Goal: Navigation & Orientation: Understand site structure

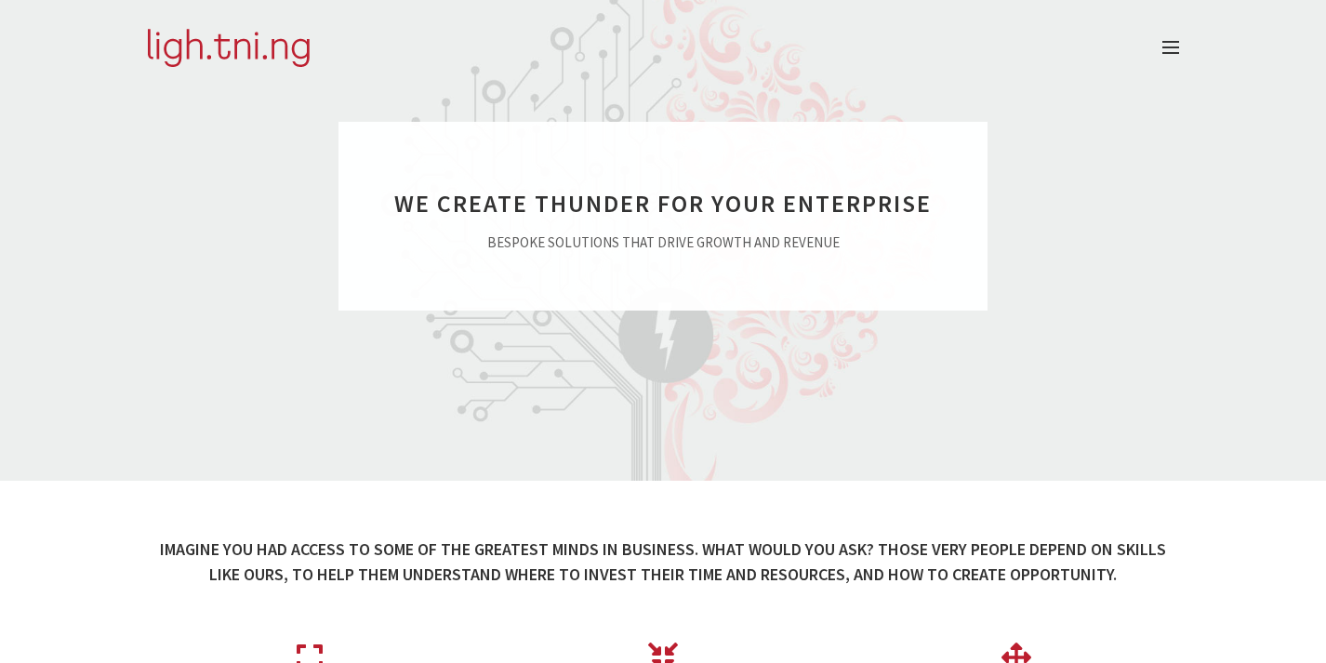
scroll to position [45, 0]
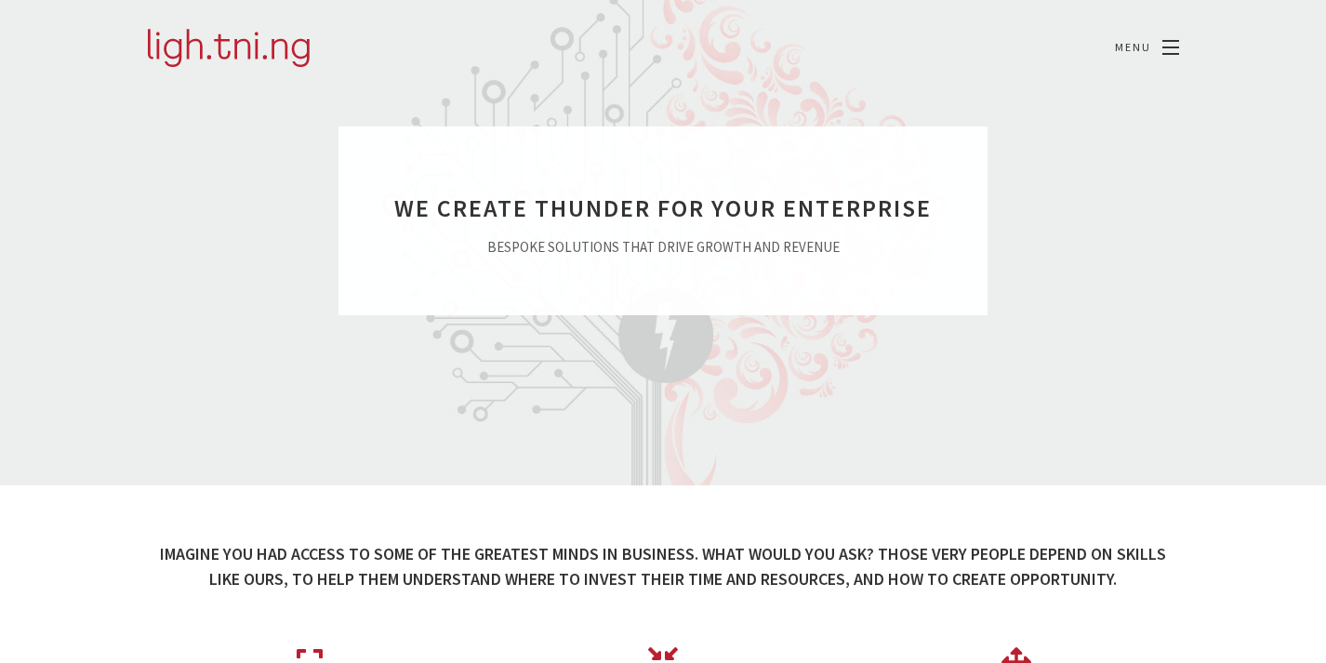
click at [1172, 53] on span at bounding box center [1170, 54] width 17 height 2
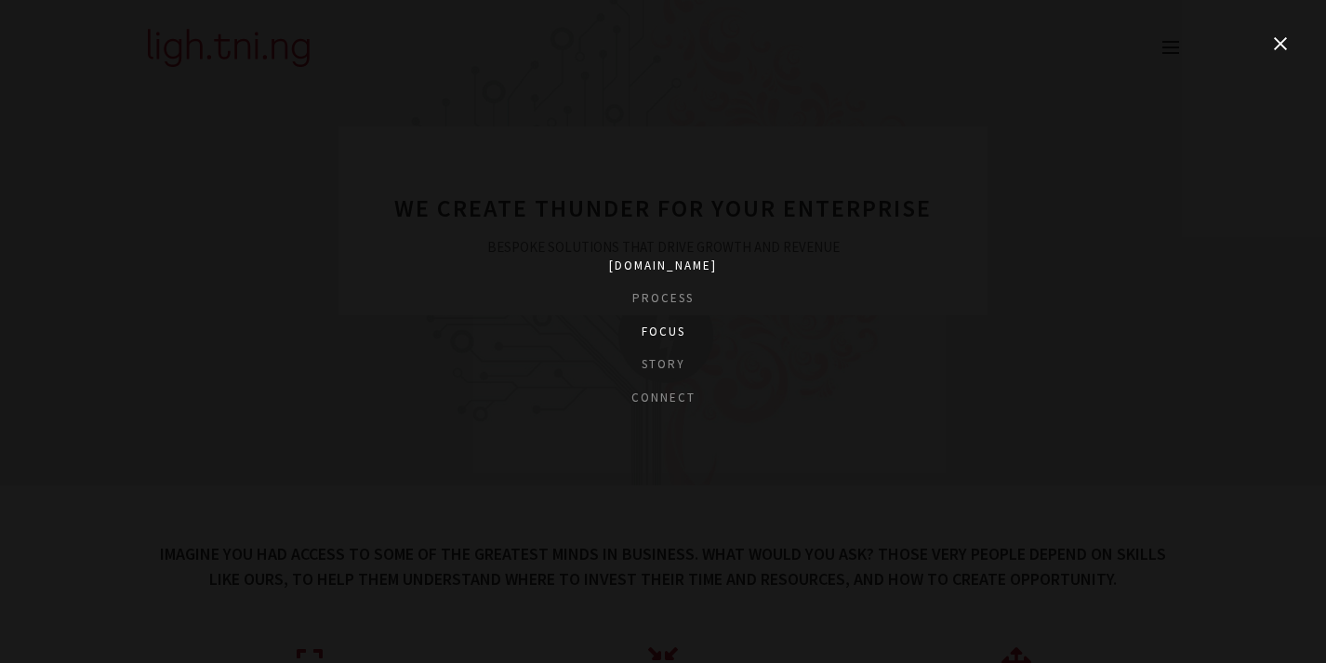
click at [669, 328] on link "Focus" at bounding box center [663, 332] width 108 height 19
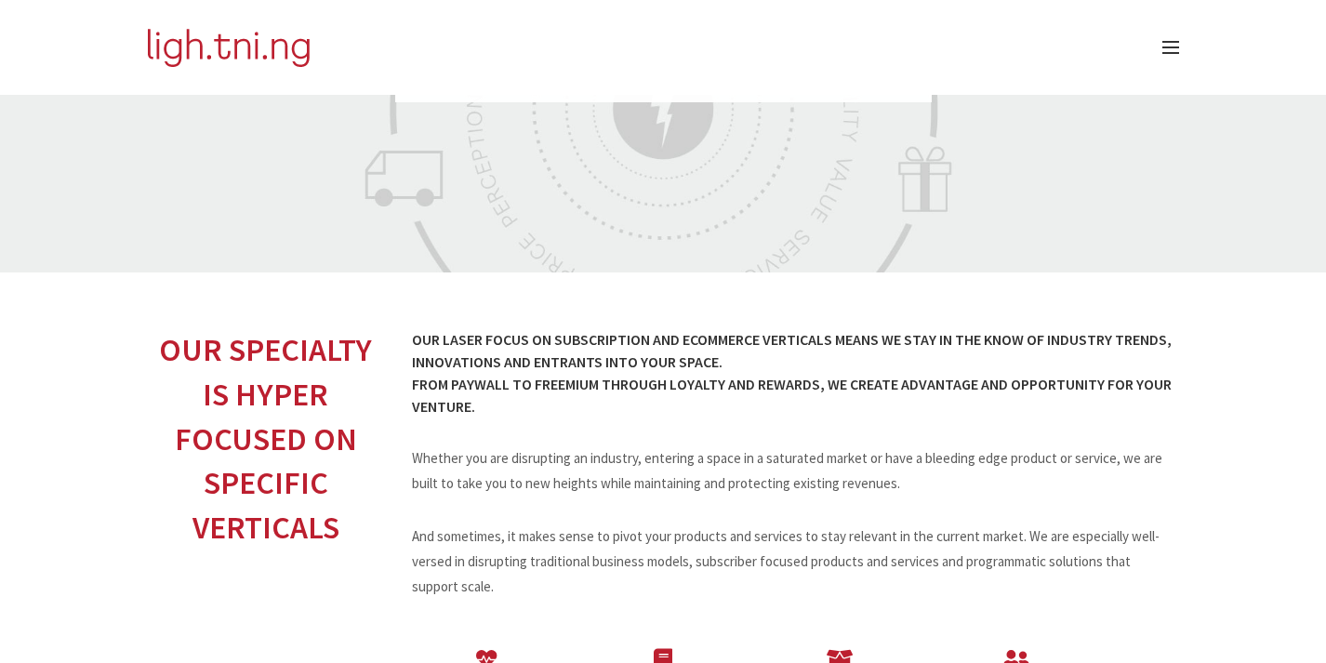
scroll to position [255, 0]
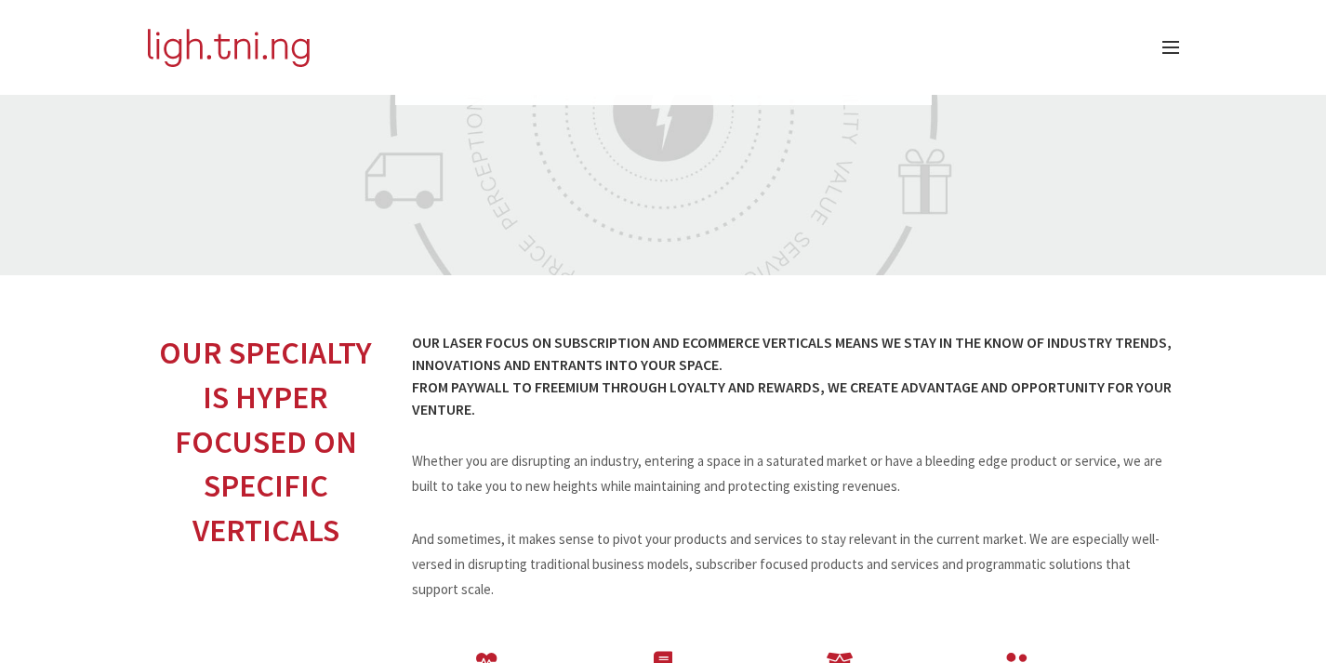
click at [249, 44] on img at bounding box center [229, 47] width 164 height 39
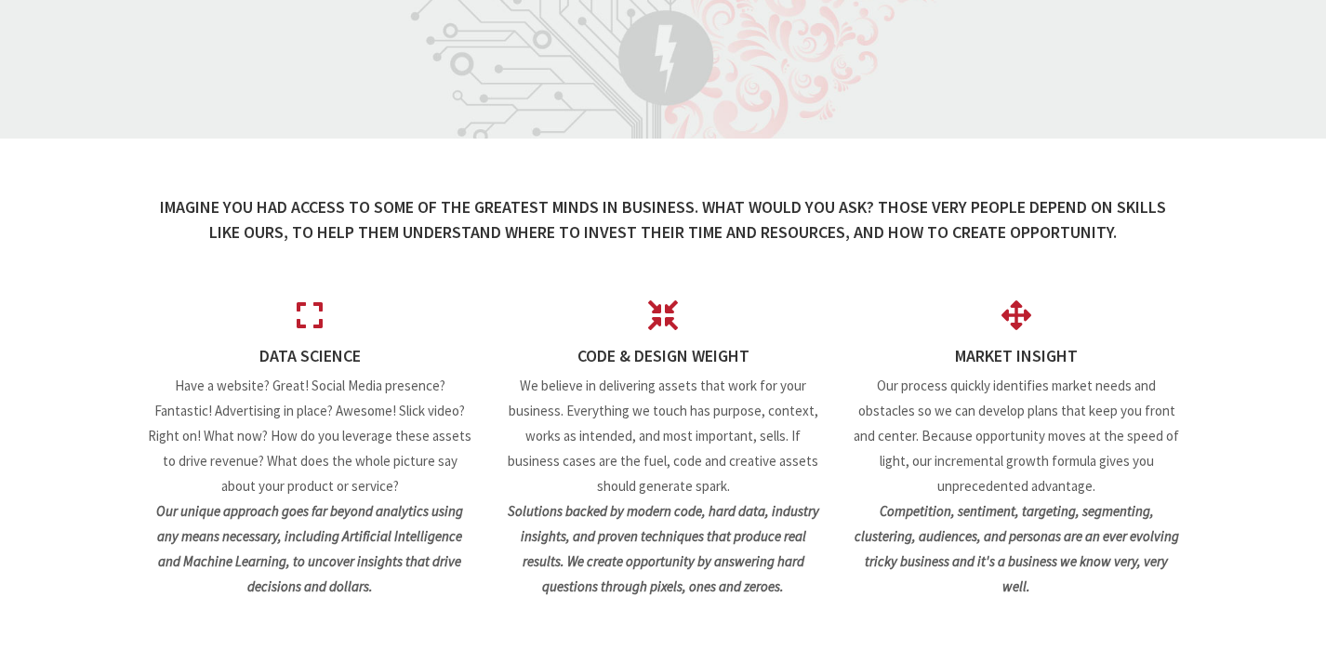
scroll to position [393, 0]
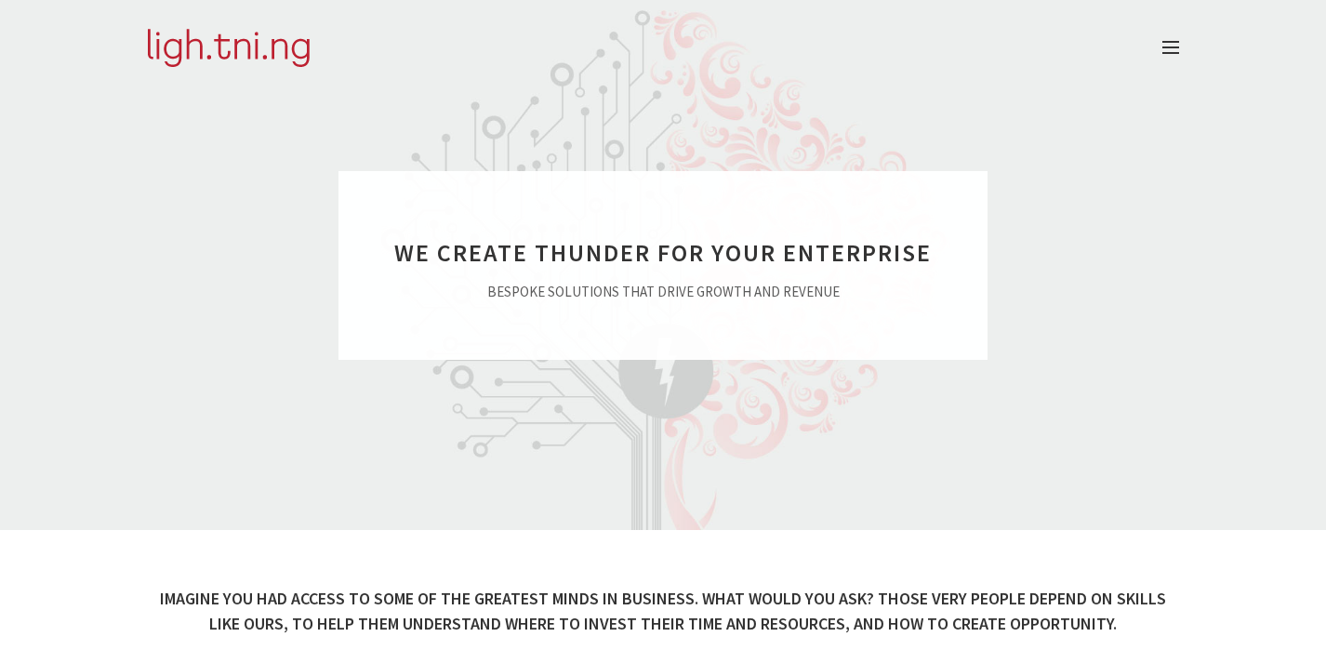
click at [1159, 52] on div at bounding box center [1163, 47] width 31 height 13
click at [1179, 39] on div at bounding box center [663, 47] width 1060 height 95
click at [1168, 49] on link at bounding box center [1170, 47] width 17 height 13
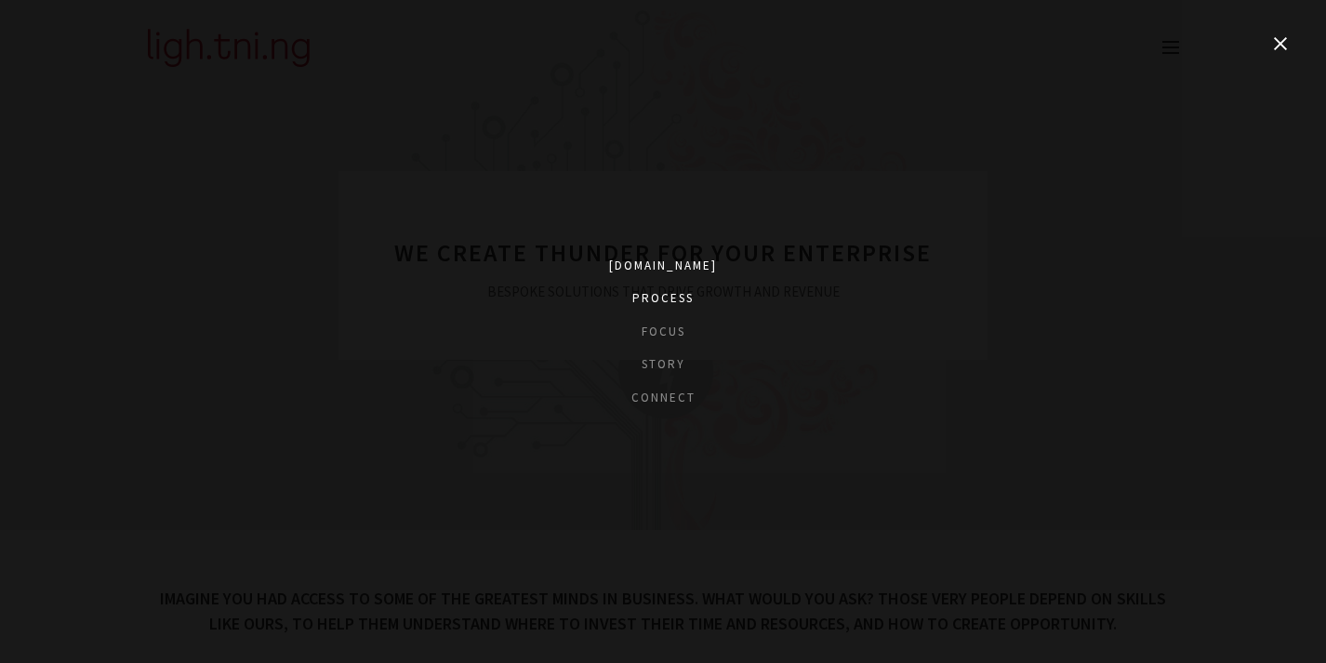
click at [675, 300] on link "Process" at bounding box center [663, 298] width 108 height 19
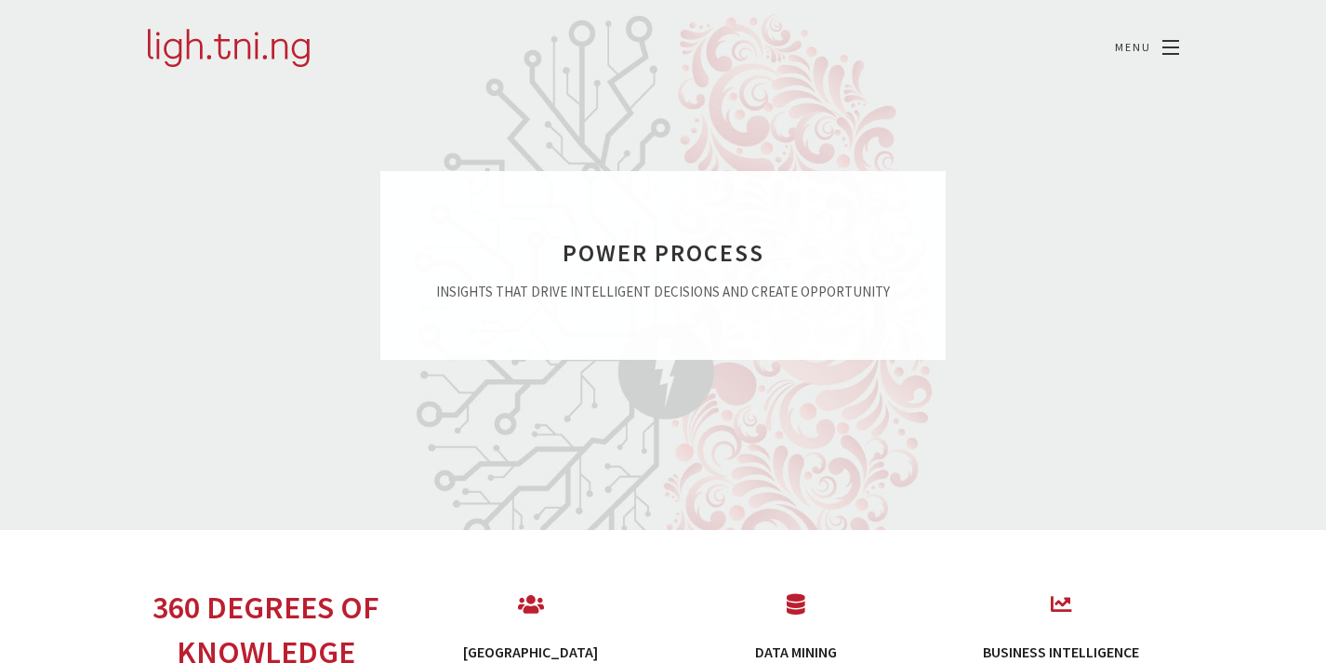
click at [1173, 50] on link at bounding box center [1170, 47] width 17 height 13
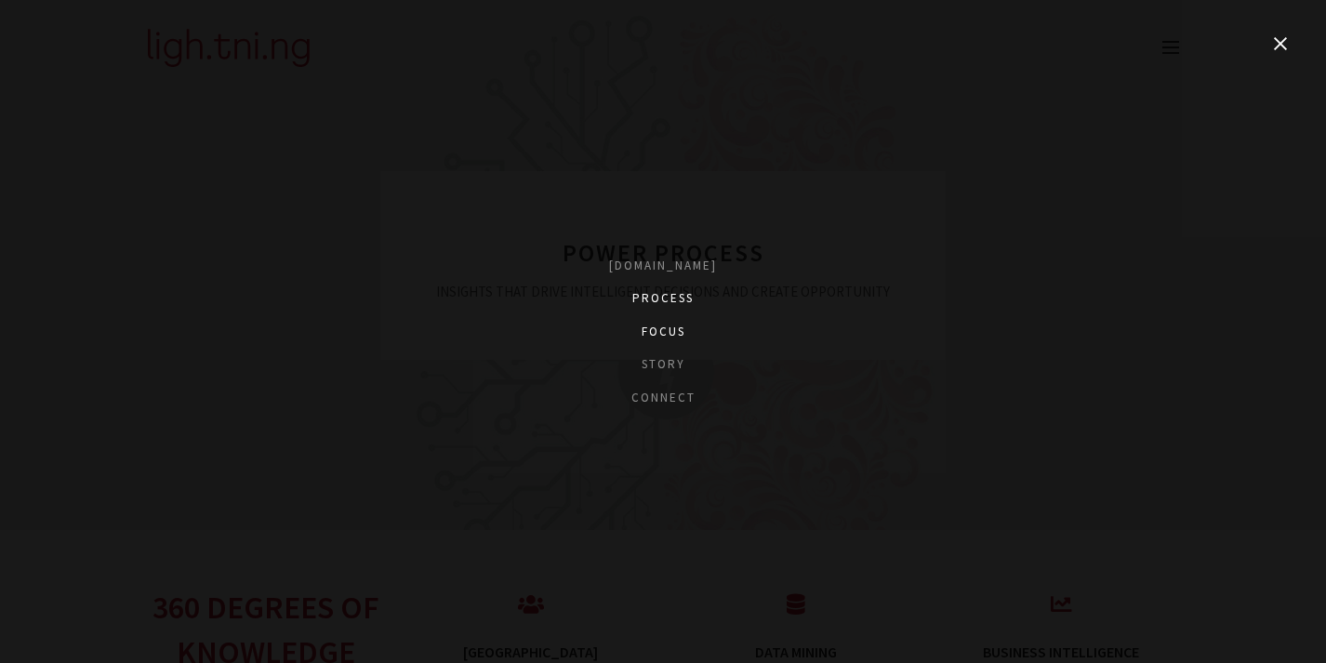
click at [672, 332] on link "Focus" at bounding box center [663, 332] width 108 height 19
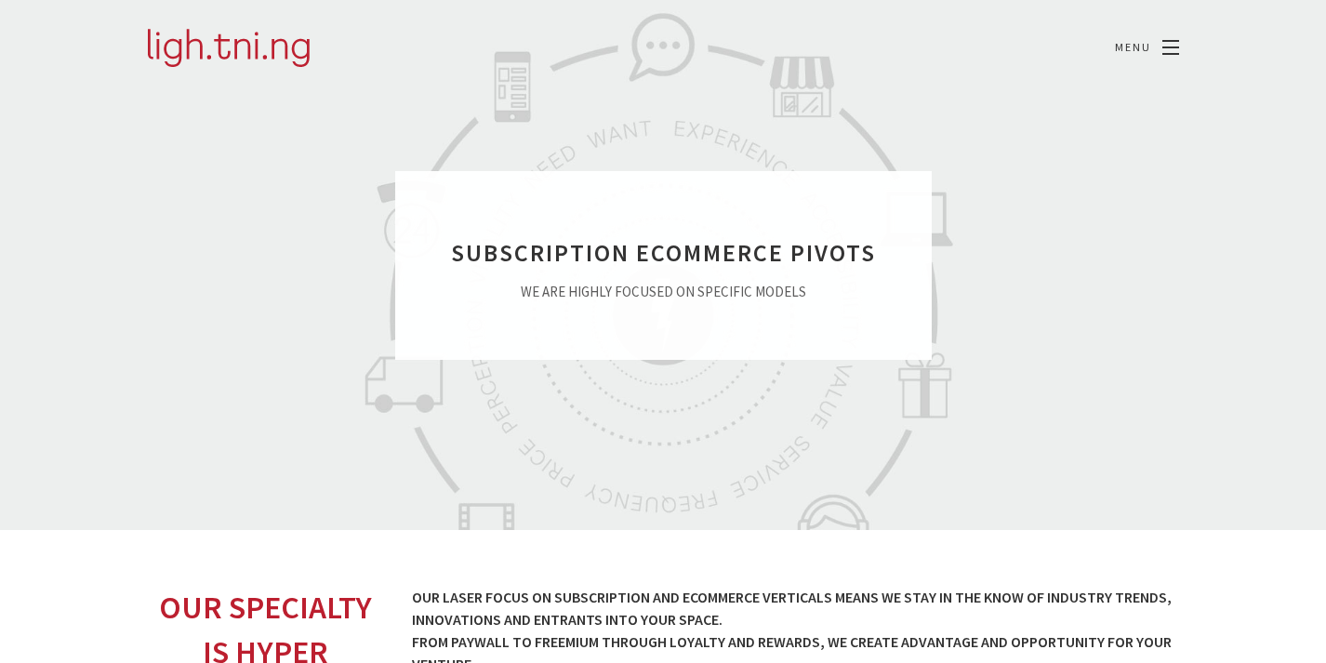
click at [1165, 48] on link at bounding box center [1170, 47] width 17 height 13
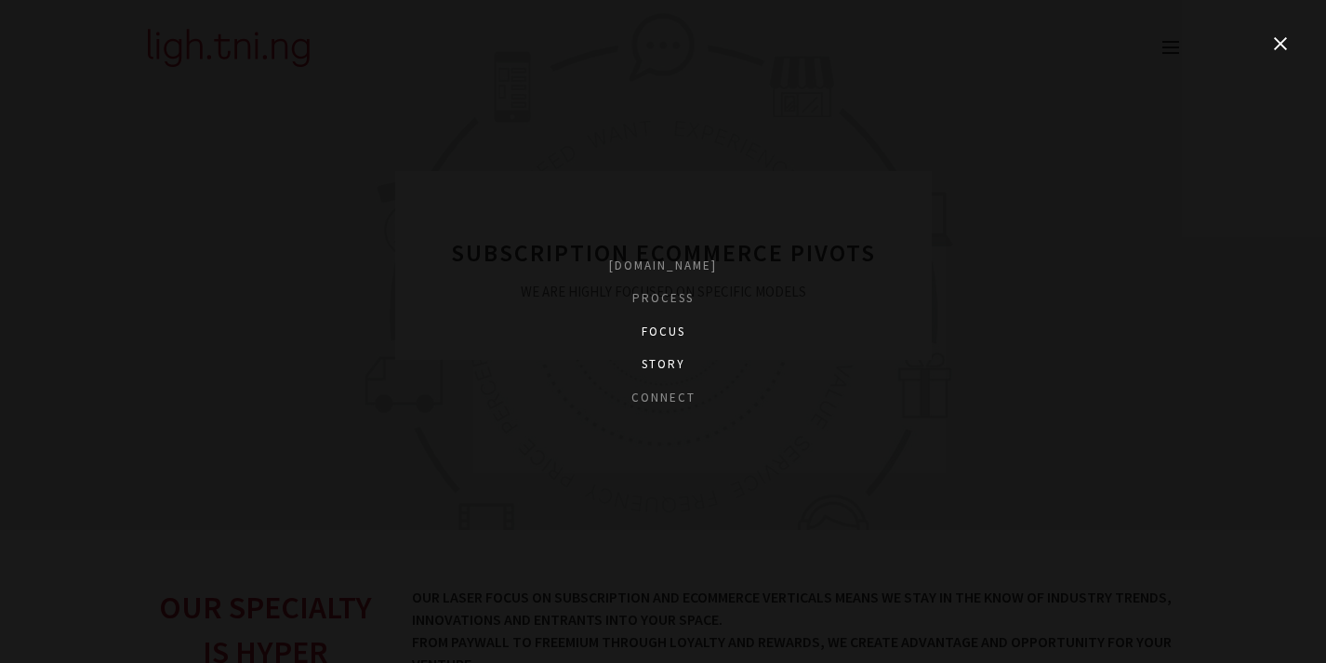
click at [681, 365] on link "Story" at bounding box center [663, 364] width 108 height 19
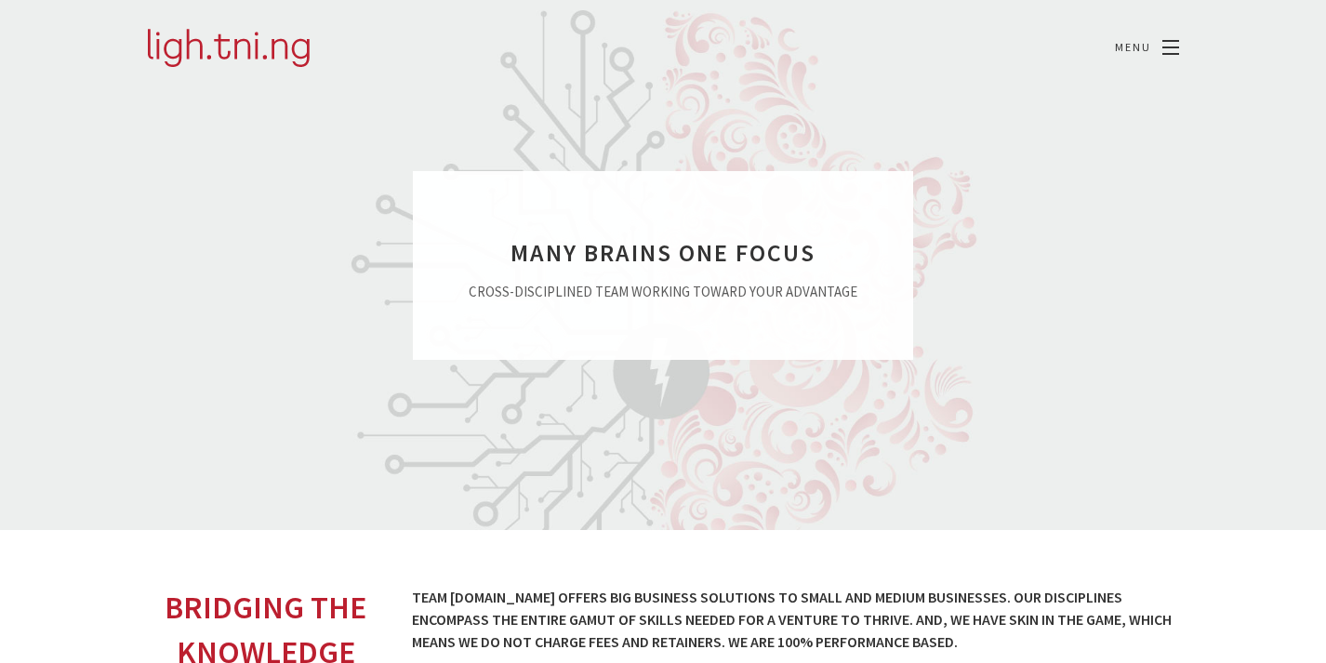
click at [1178, 49] on link at bounding box center [1170, 47] width 17 height 13
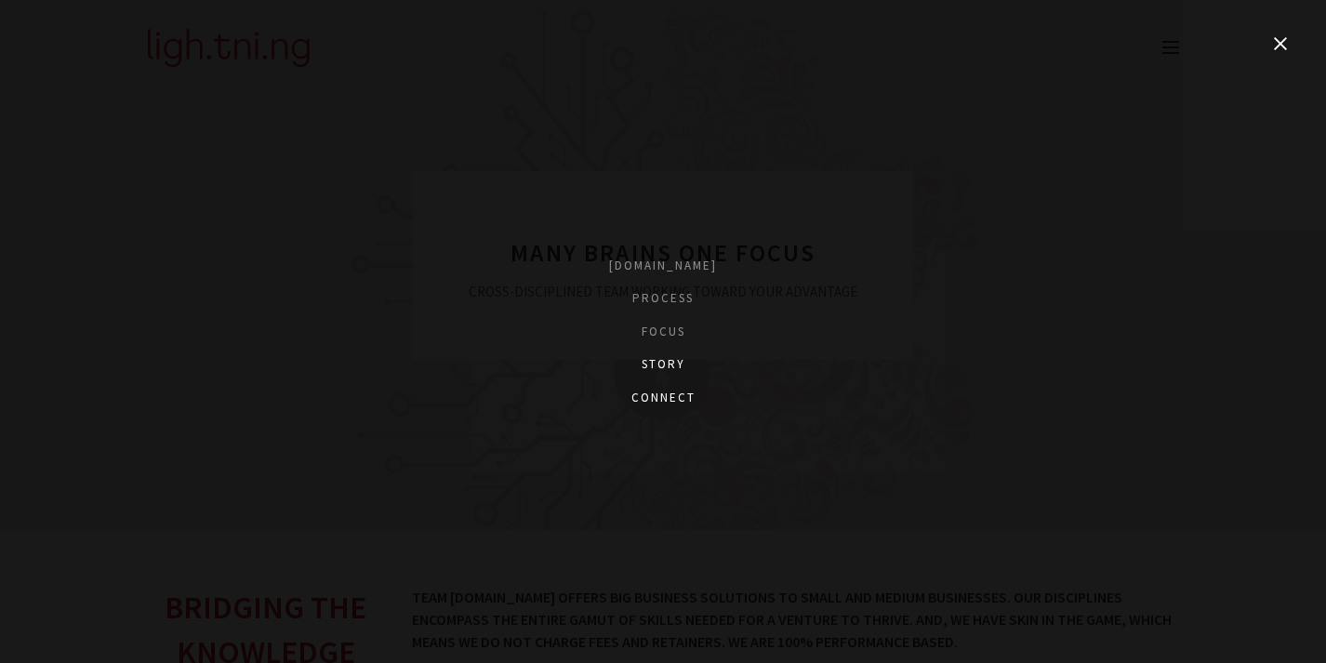
click at [655, 398] on link "Connect" at bounding box center [663, 398] width 108 height 19
